Goal: Task Accomplishment & Management: Complete application form

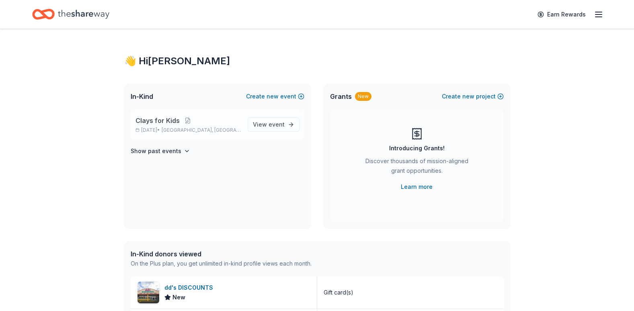
click at [157, 117] on span "Clays for Kids" at bounding box center [157, 121] width 44 height 10
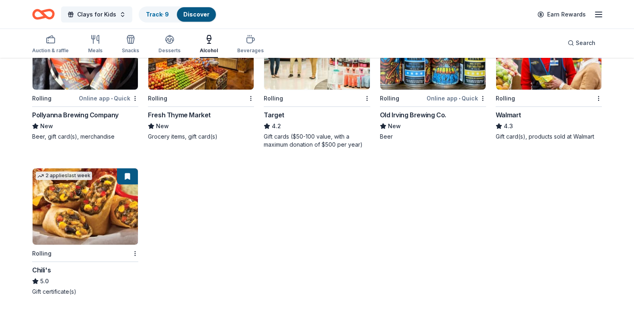
scroll to position [446, 0]
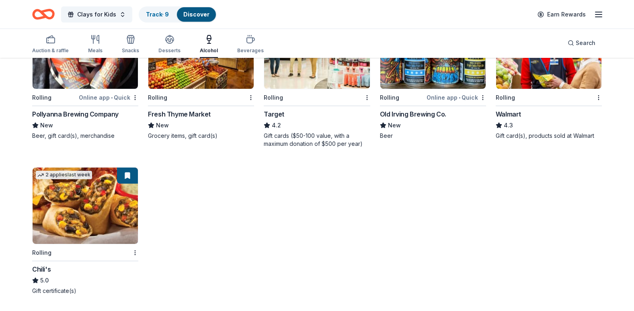
click at [102, 49] on div "Auction & raffle Meals Snacks Desserts Alcohol Beverages" at bounding box center [147, 44] width 231 height 27
click at [126, 43] on icon "button" at bounding box center [131, 40] width 10 height 10
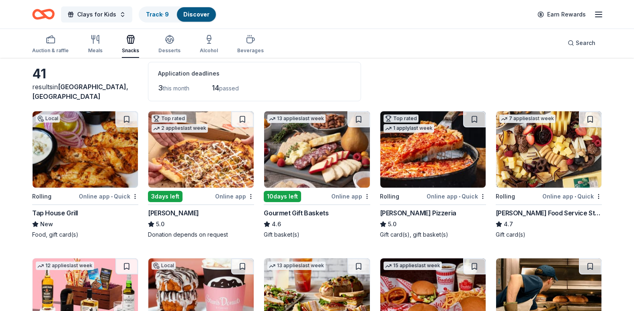
scroll to position [241, 0]
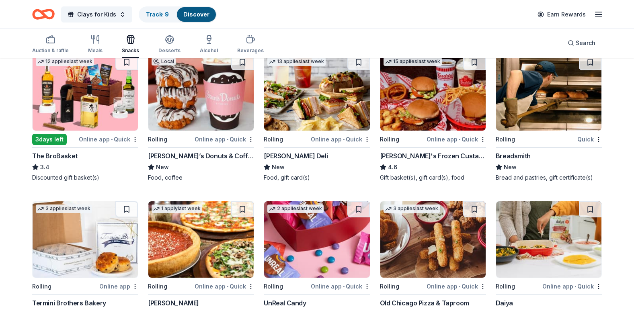
click at [194, 91] on img at bounding box center [200, 92] width 105 height 76
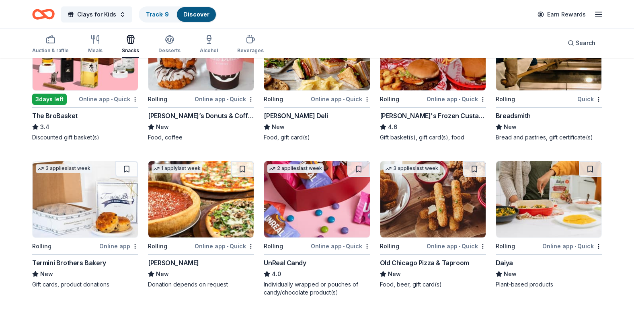
click at [209, 198] on img at bounding box center [200, 199] width 105 height 76
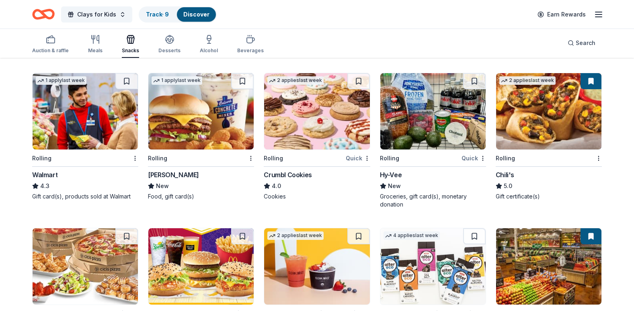
scroll to position [643, 0]
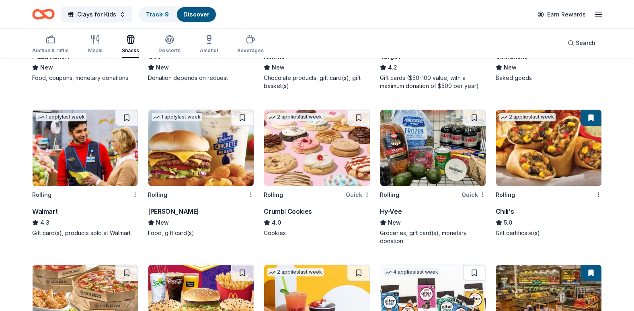
click at [298, 155] on img at bounding box center [316, 148] width 105 height 76
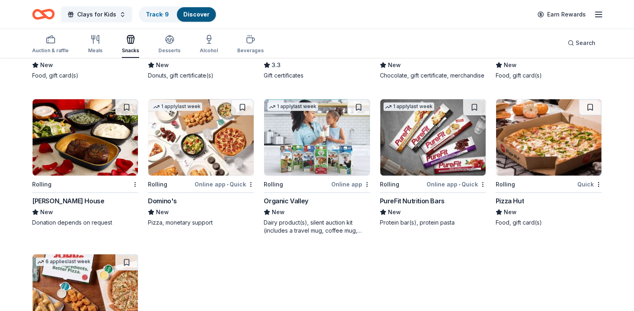
scroll to position [996, 0]
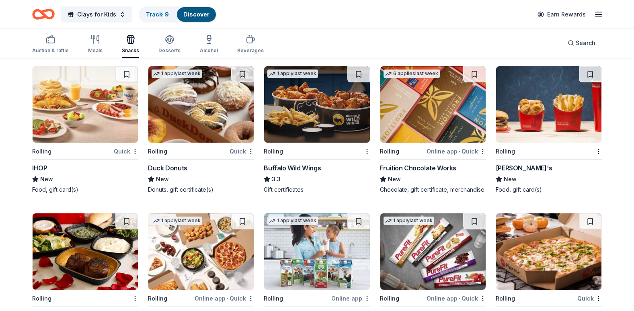
click at [429, 108] on img at bounding box center [432, 104] width 105 height 76
click at [292, 115] on img at bounding box center [316, 104] width 105 height 76
click at [194, 106] on img at bounding box center [200, 104] width 105 height 76
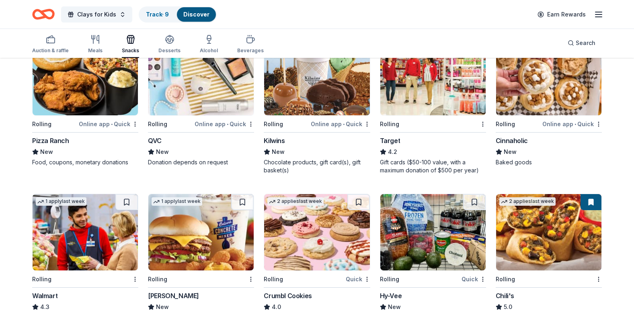
scroll to position [514, 0]
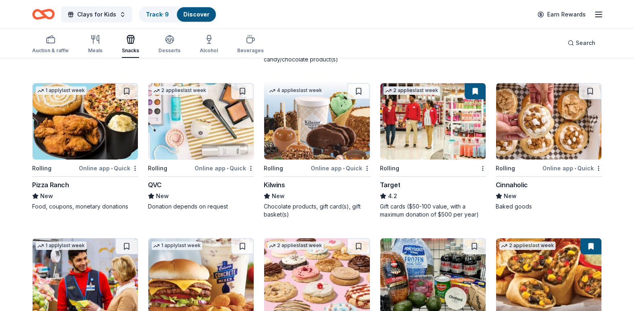
click at [522, 130] on img at bounding box center [548, 121] width 105 height 76
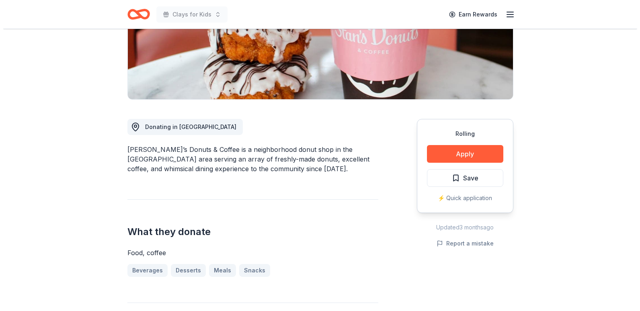
scroll to position [161, 0]
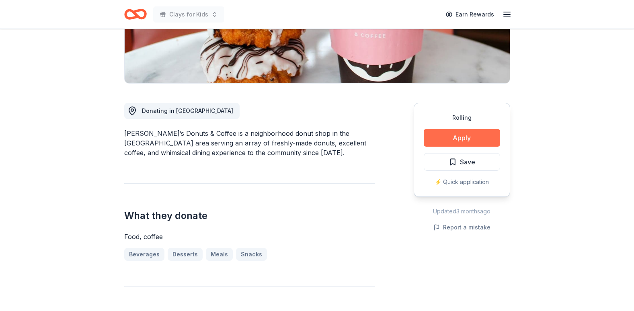
click at [445, 141] on button "Apply" at bounding box center [461, 138] width 76 height 18
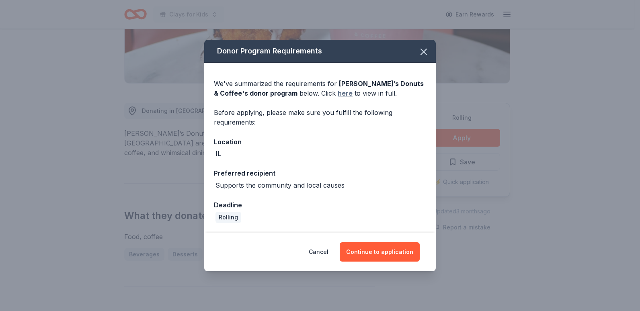
click at [337, 93] on link "here" at bounding box center [344, 93] width 15 height 10
click at [400, 247] on button "Continue to application" at bounding box center [379, 251] width 80 height 19
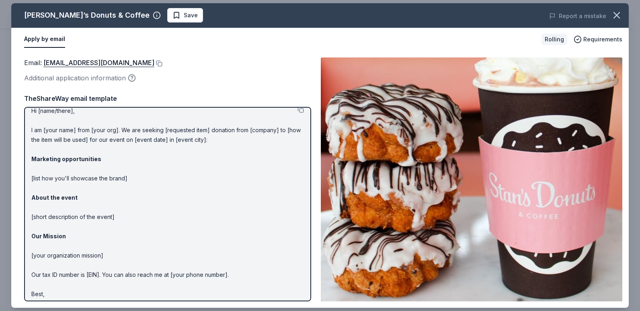
scroll to position [0, 0]
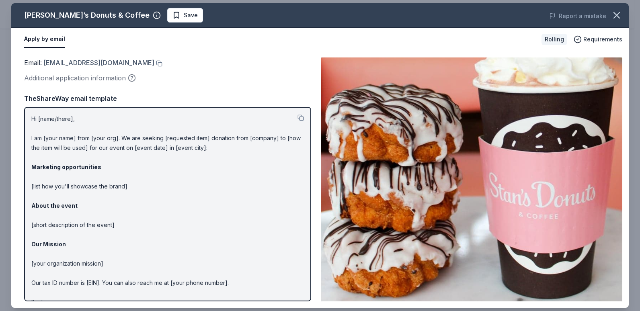
drag, startPoint x: 126, startPoint y: 62, endPoint x: 91, endPoint y: 59, distance: 35.0
click at [91, 59] on div "Email : infogrp@stansdonuts.com" at bounding box center [167, 62] width 287 height 10
click at [154, 63] on button at bounding box center [158, 63] width 8 height 6
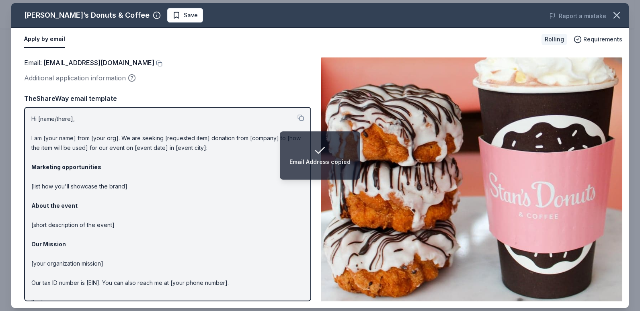
drag, startPoint x: 29, startPoint y: 115, endPoint x: 21, endPoint y: 111, distance: 8.3
click at [24, 112] on div "Hi [name/there], I am [your name] from [your org]. We are seeking [requested it…" at bounding box center [167, 204] width 287 height 194
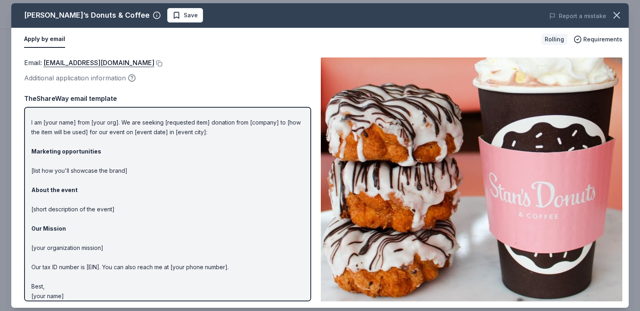
scroll to position [22, 0]
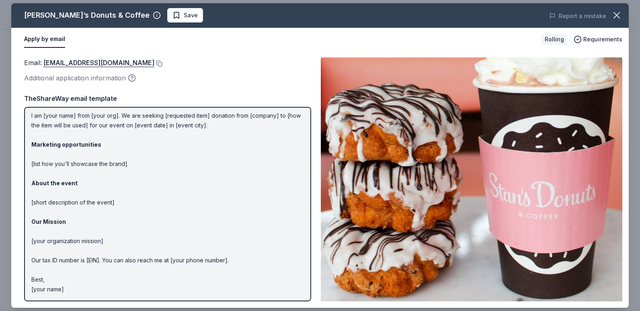
drag, startPoint x: 33, startPoint y: 115, endPoint x: 37, endPoint y: 136, distance: 21.7
click at [37, 136] on p "Hi [name/there], I am [your name] from [your org]. We are seeking [requested it…" at bounding box center [167, 193] width 272 height 202
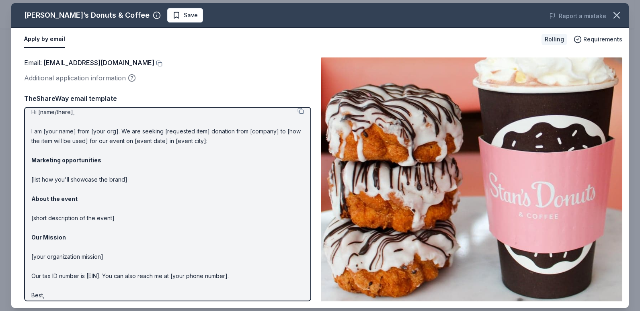
scroll to position [0, 0]
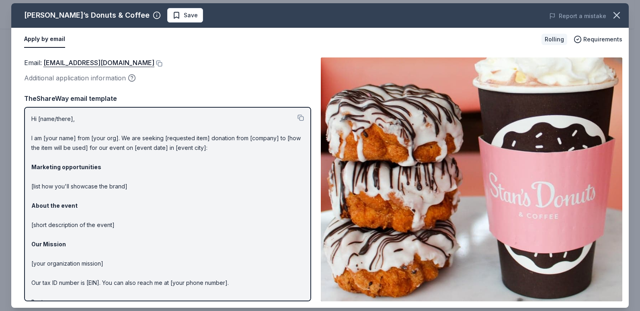
drag, startPoint x: 29, startPoint y: 115, endPoint x: 53, endPoint y: 150, distance: 42.7
click at [53, 150] on div "Hi [name/there], I am [your name] from [your org]. We are seeking [requested it…" at bounding box center [167, 204] width 287 height 194
click at [297, 118] on button at bounding box center [300, 117] width 6 height 6
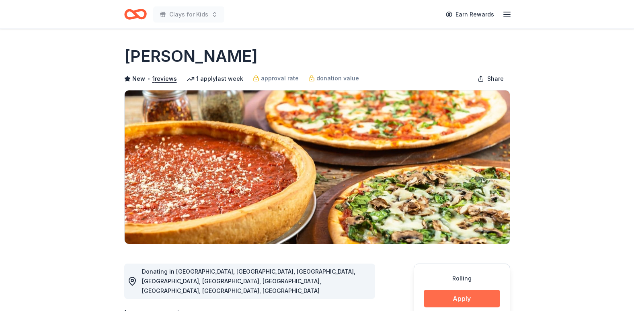
click at [451, 294] on button "Apply" at bounding box center [461, 299] width 76 height 18
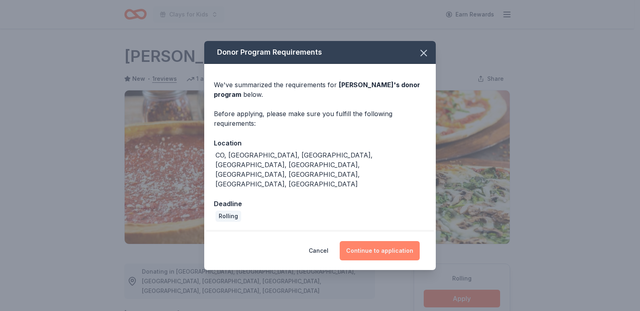
click at [390, 241] on button "Continue to application" at bounding box center [379, 250] width 80 height 19
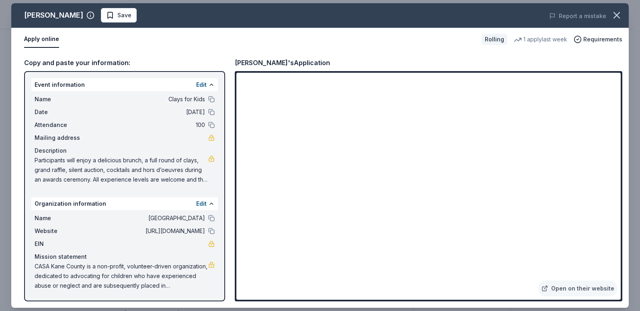
drag, startPoint x: 33, startPoint y: 91, endPoint x: 110, endPoint y: 131, distance: 86.6
click at [69, 161] on div "Name Clays for Kids Date 09/25/25 Attendance 100 Mailing address Description Pa…" at bounding box center [124, 139] width 186 height 96
click at [210, 98] on button at bounding box center [211, 99] width 6 height 6
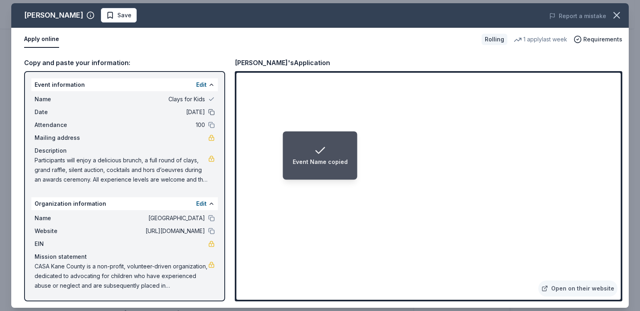
click at [210, 111] on button at bounding box center [211, 112] width 6 height 6
click at [210, 123] on button at bounding box center [211, 125] width 6 height 6
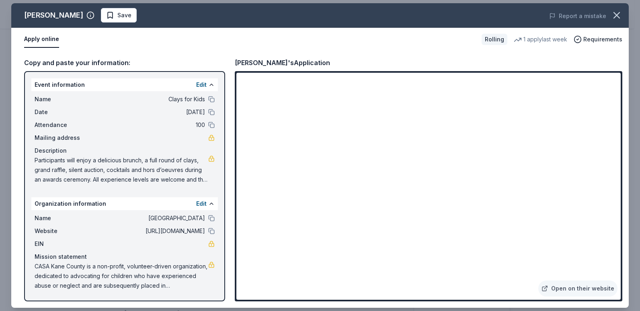
drag, startPoint x: 33, startPoint y: 88, endPoint x: 79, endPoint y: 189, distance: 111.1
click at [79, 189] on div "Event information Edit Name Clays for Kids Date 09/25/25 Attendance 100 Mailing…" at bounding box center [124, 186] width 201 height 230
click at [564, 287] on link "Open on their website" at bounding box center [577, 288] width 79 height 16
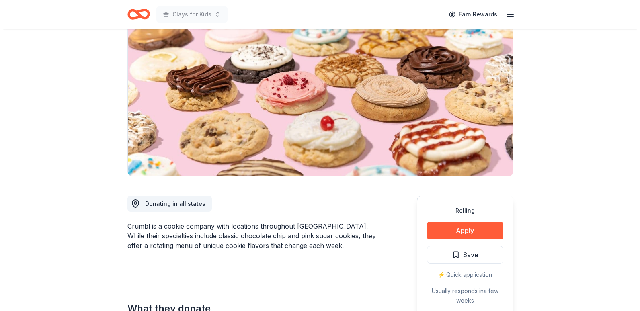
scroll to position [80, 0]
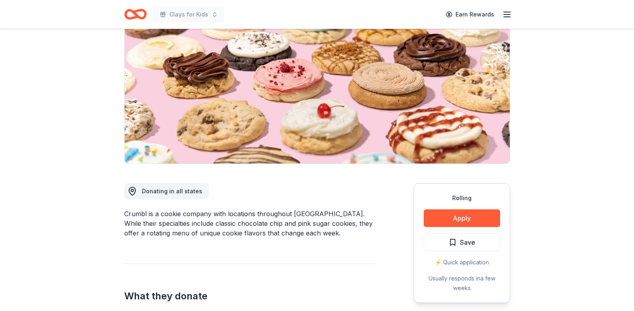
click at [454, 228] on div "Rolling Apply Save ⚡️ Quick application Usually responds in a few weeks" at bounding box center [461, 243] width 96 height 120
click at [451, 220] on button "Apply" at bounding box center [461, 218] width 76 height 18
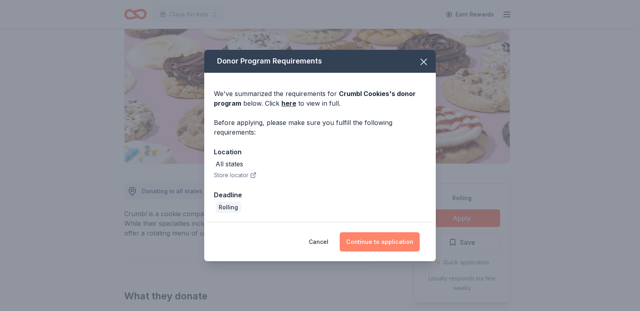
click at [374, 240] on button "Continue to application" at bounding box center [379, 241] width 80 height 19
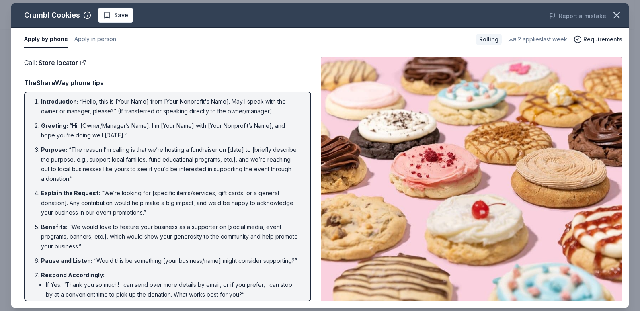
scroll to position [0, 0]
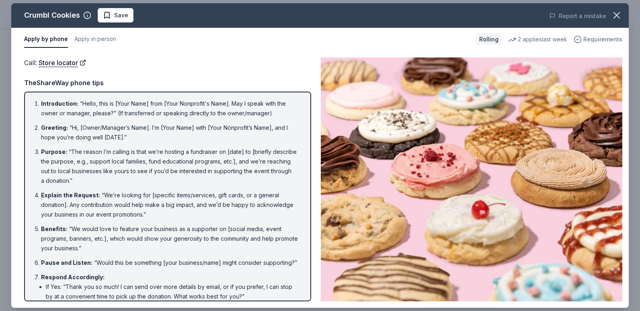
click at [615, 40] on span "Requirements" at bounding box center [602, 40] width 39 height 10
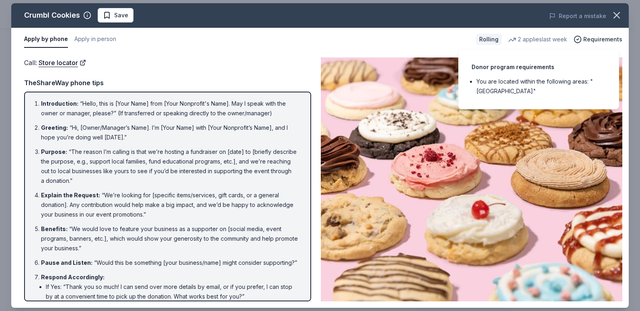
click at [270, 45] on div "Apply by phone Apply in person" at bounding box center [246, 39] width 445 height 17
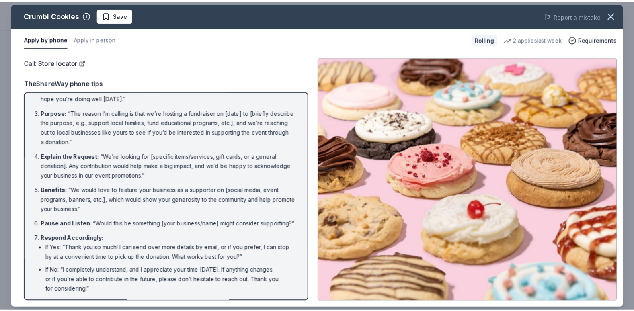
scroll to position [73, 0]
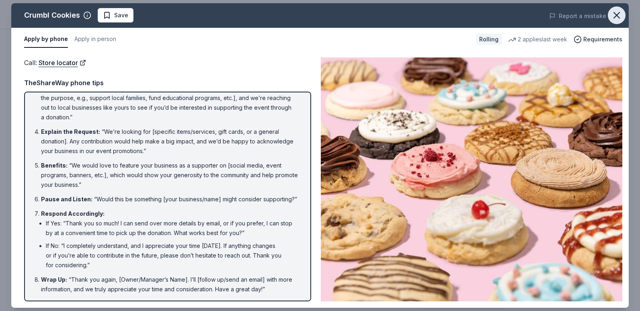
click at [608, 12] on button "button" at bounding box center [616, 15] width 18 height 18
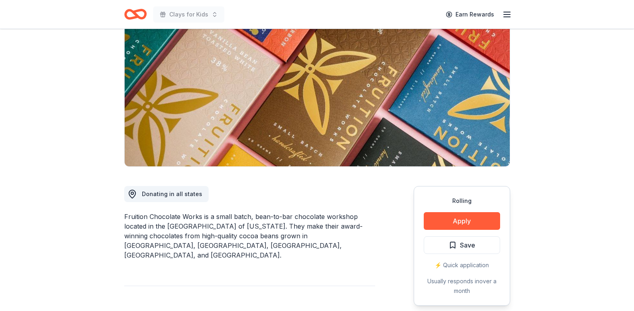
scroll to position [80, 0]
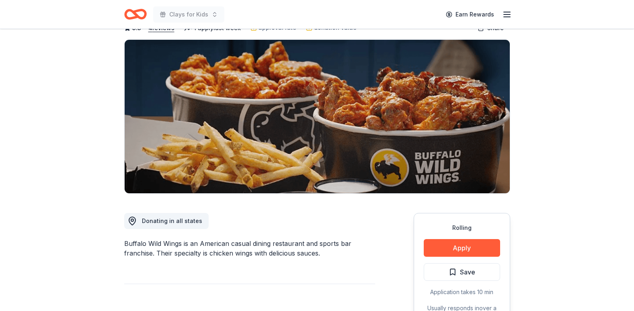
scroll to position [121, 0]
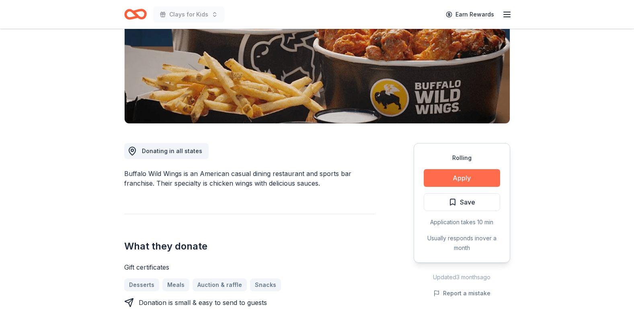
click at [453, 171] on button "Apply" at bounding box center [461, 178] width 76 height 18
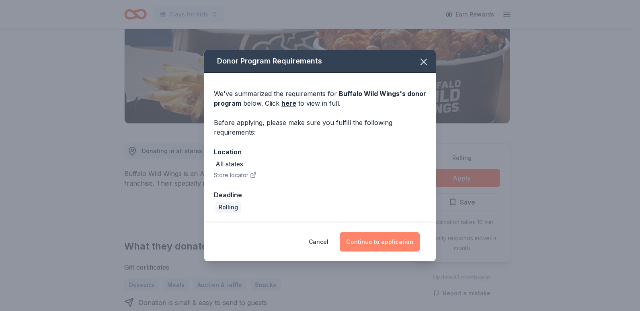
click at [377, 241] on button "Continue to application" at bounding box center [379, 241] width 80 height 19
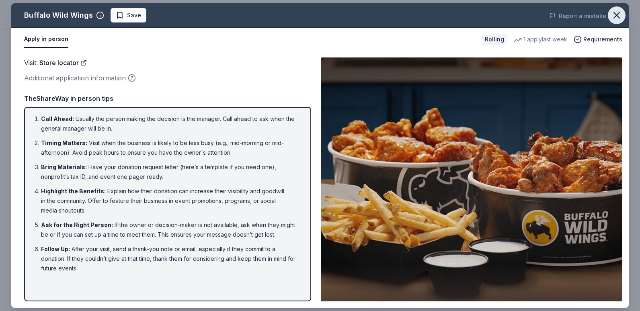
click at [617, 15] on icon "button" at bounding box center [616, 15] width 11 height 11
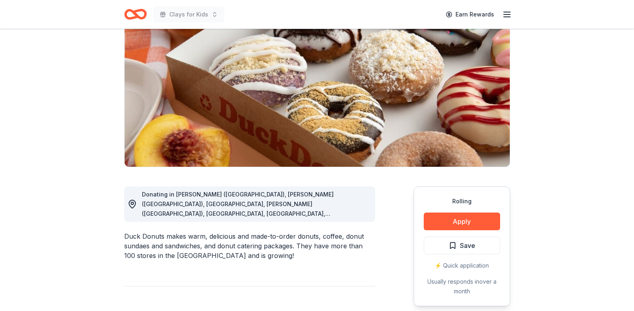
scroll to position [80, 0]
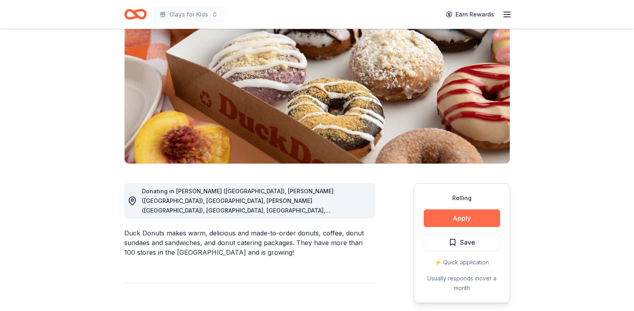
click at [471, 218] on button "Apply" at bounding box center [461, 218] width 76 height 18
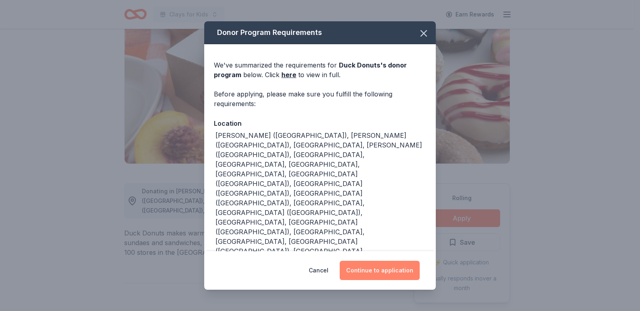
click at [391, 261] on button "Continue to application" at bounding box center [379, 270] width 80 height 19
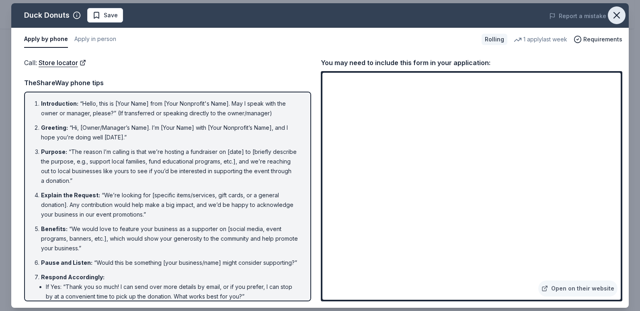
click at [618, 17] on icon "button" at bounding box center [616, 15] width 6 height 6
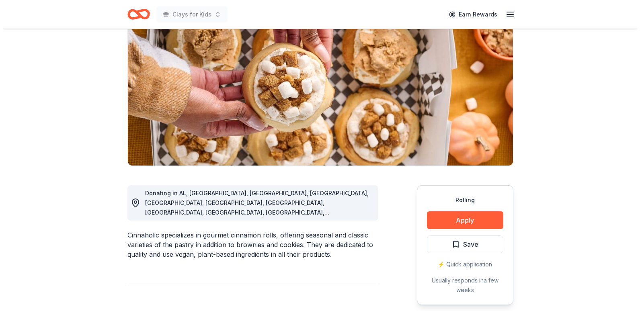
scroll to position [80, 0]
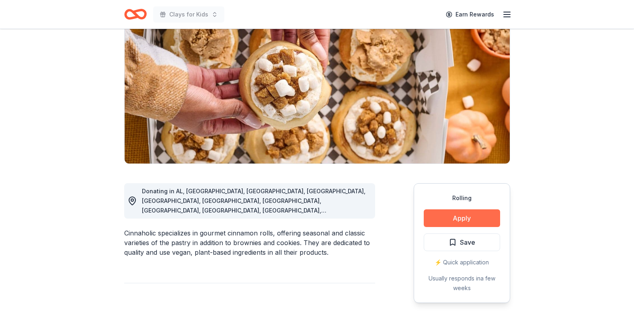
click at [475, 218] on button "Apply" at bounding box center [461, 218] width 76 height 18
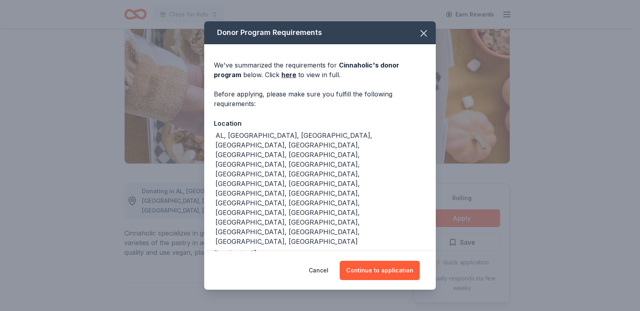
click at [383, 261] on div "Cancel Continue to application" at bounding box center [319, 270] width 199 height 19
click at [384, 261] on button "Continue to application" at bounding box center [379, 270] width 80 height 19
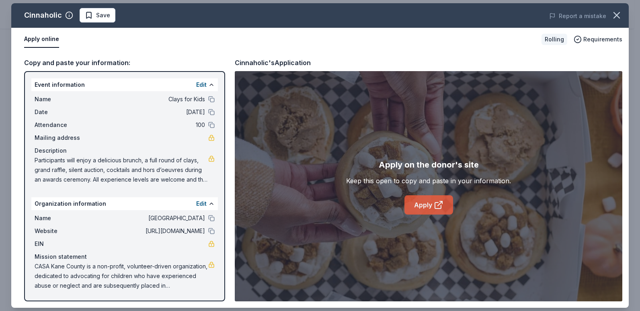
click at [430, 207] on link "Apply" at bounding box center [428, 204] width 49 height 19
